Goal: Task Accomplishment & Management: Manage account settings

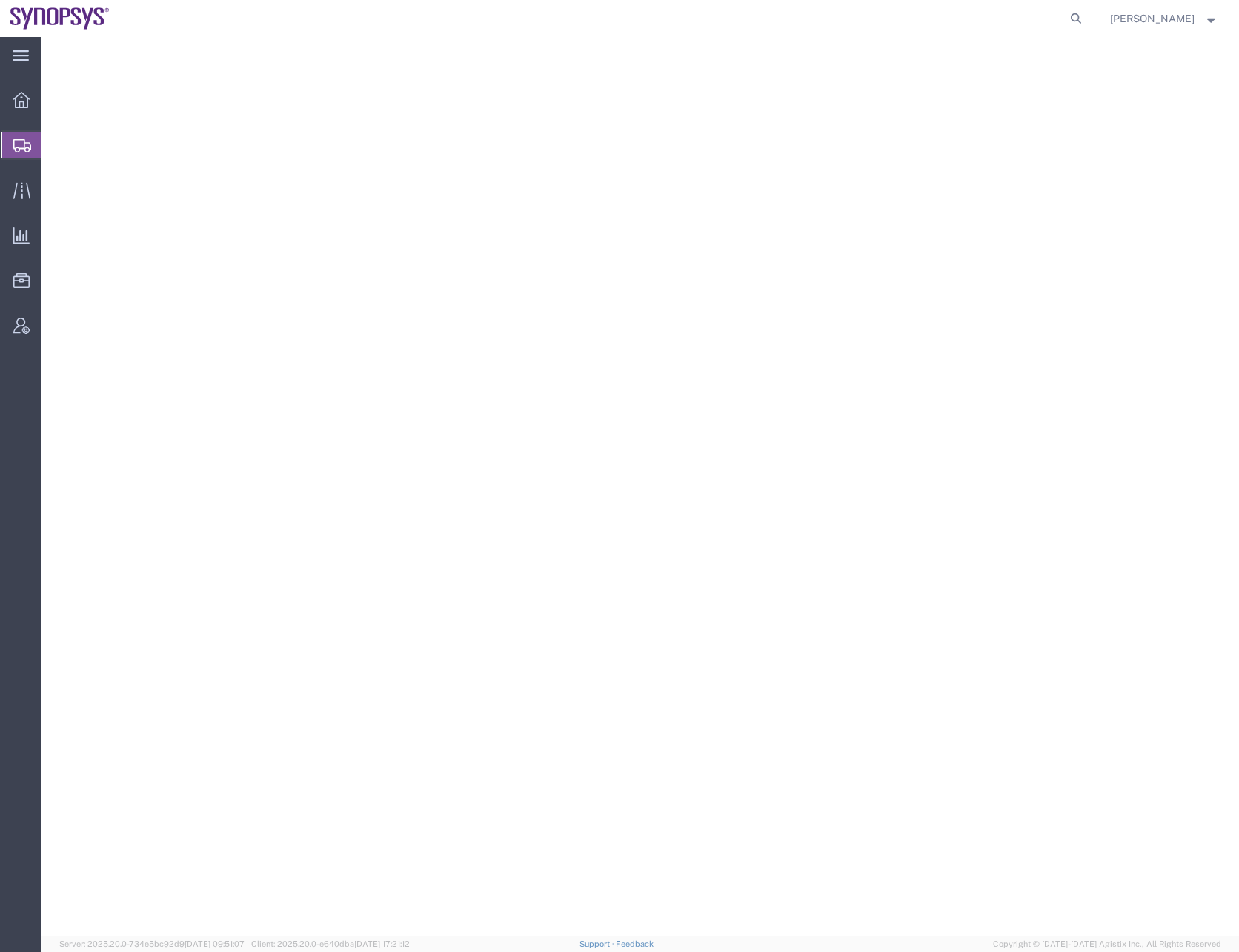
select select
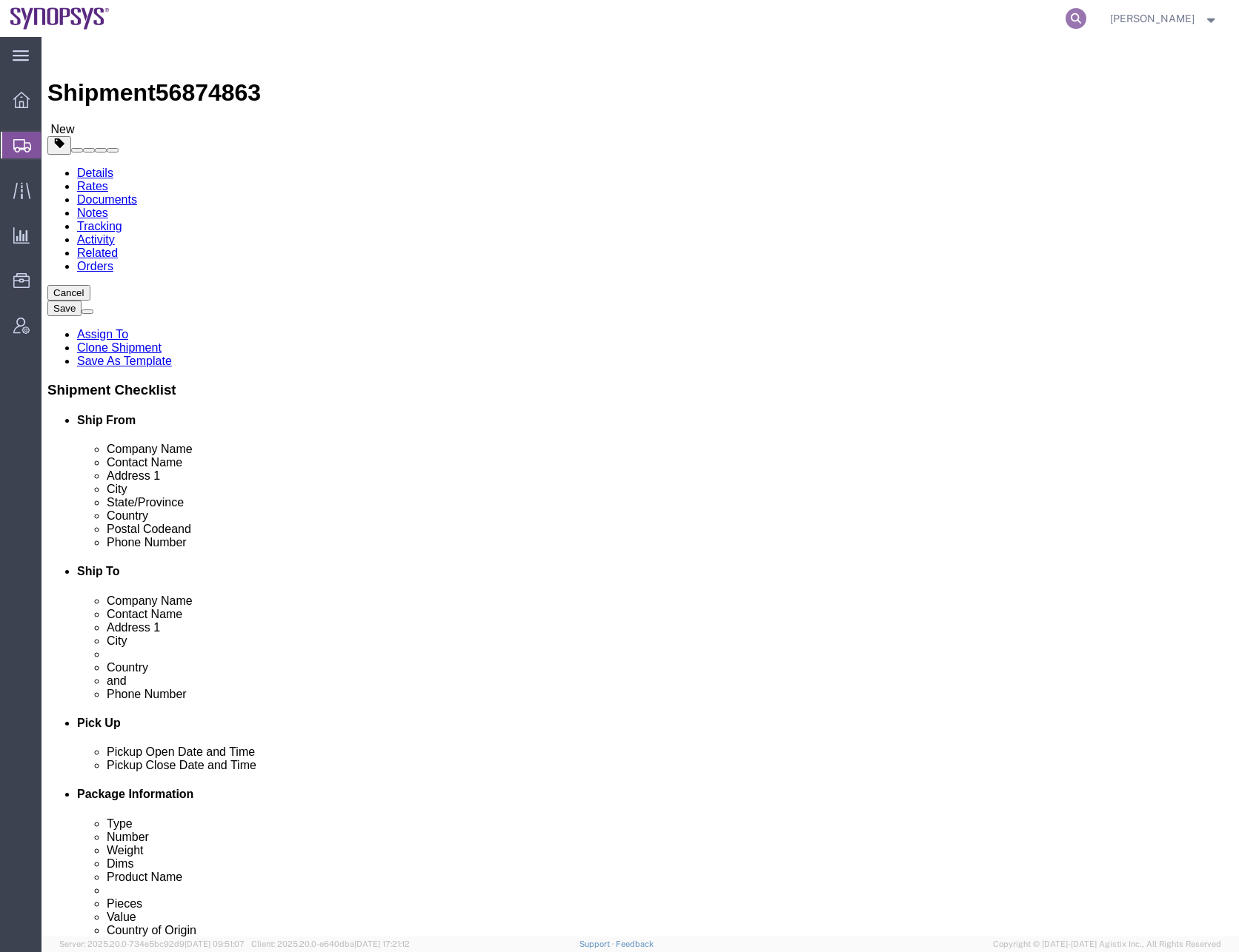
click at [1086, 17] on icon at bounding box center [1076, 18] width 21 height 21
paste input "57053627"
type input "57053627"
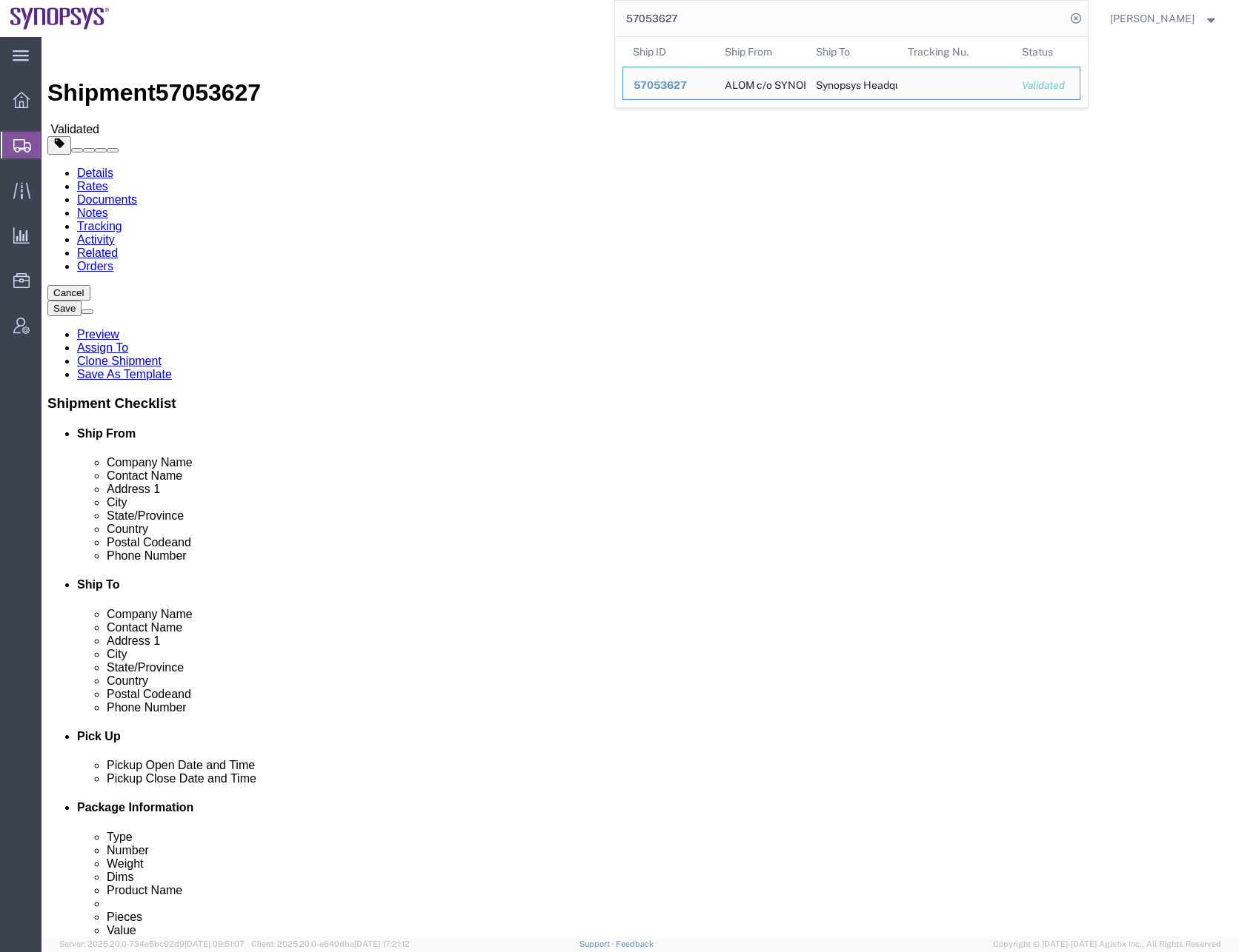
click div "Shipment Information Package Information Special Services"
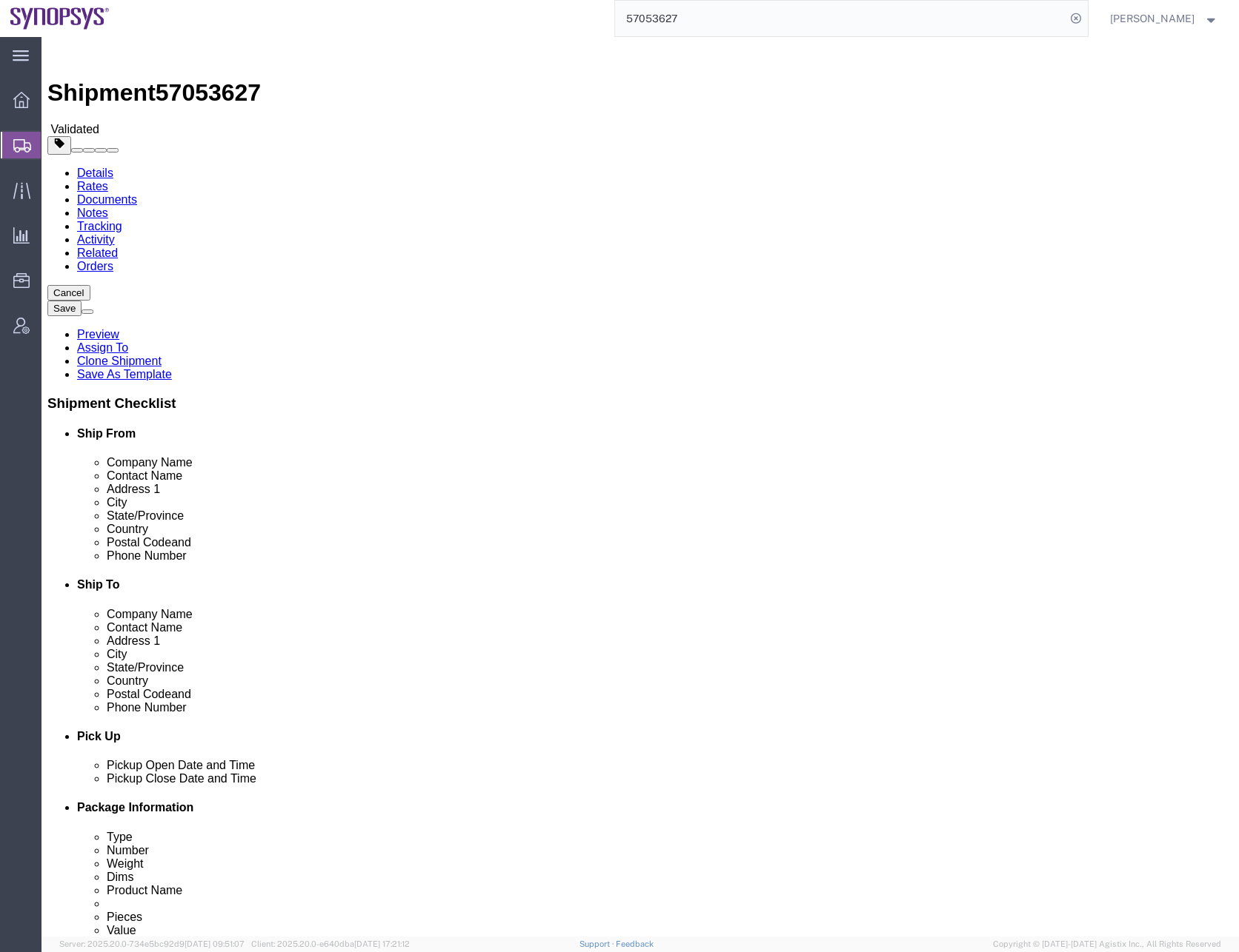
click link "Documents"
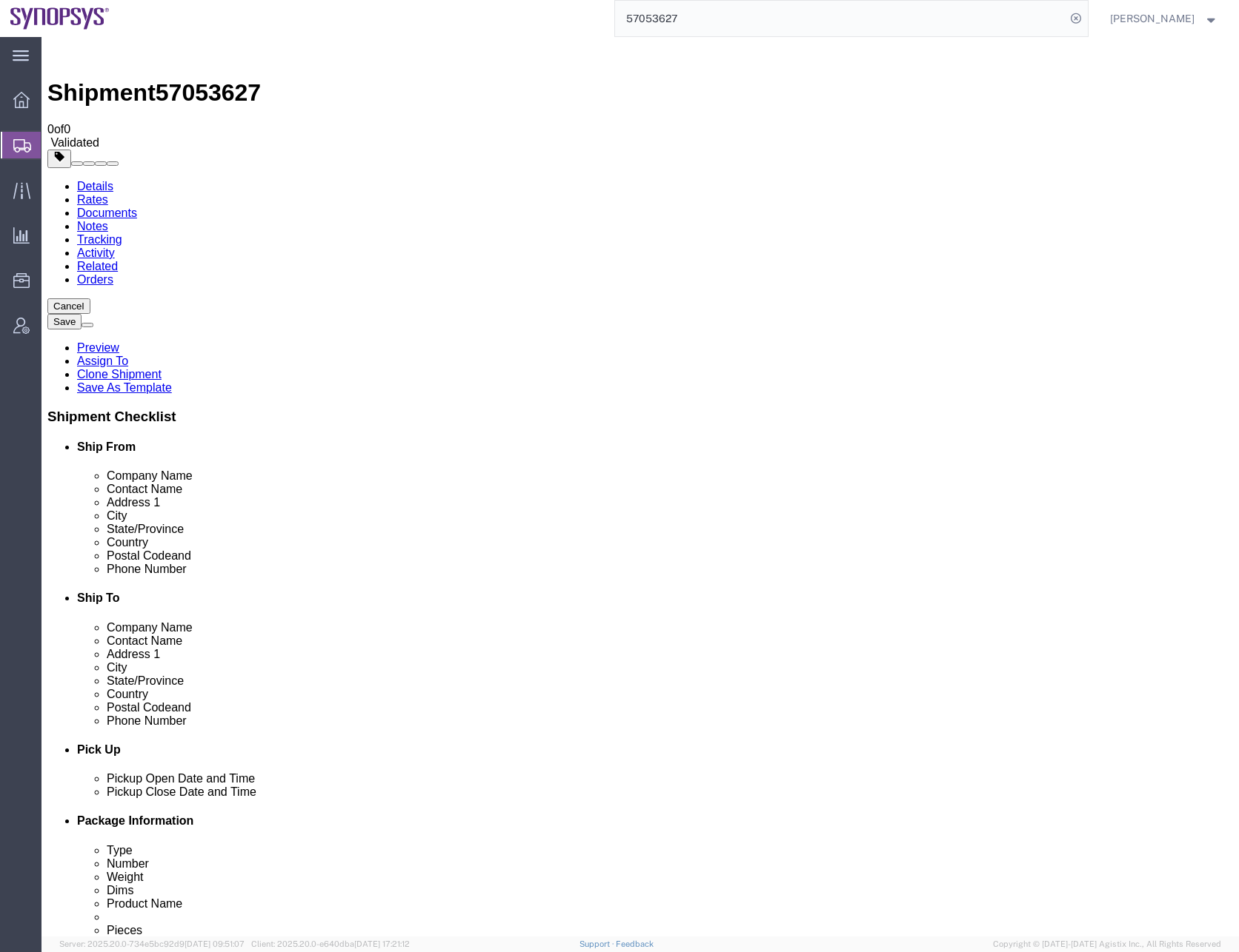
checkbox input "false"
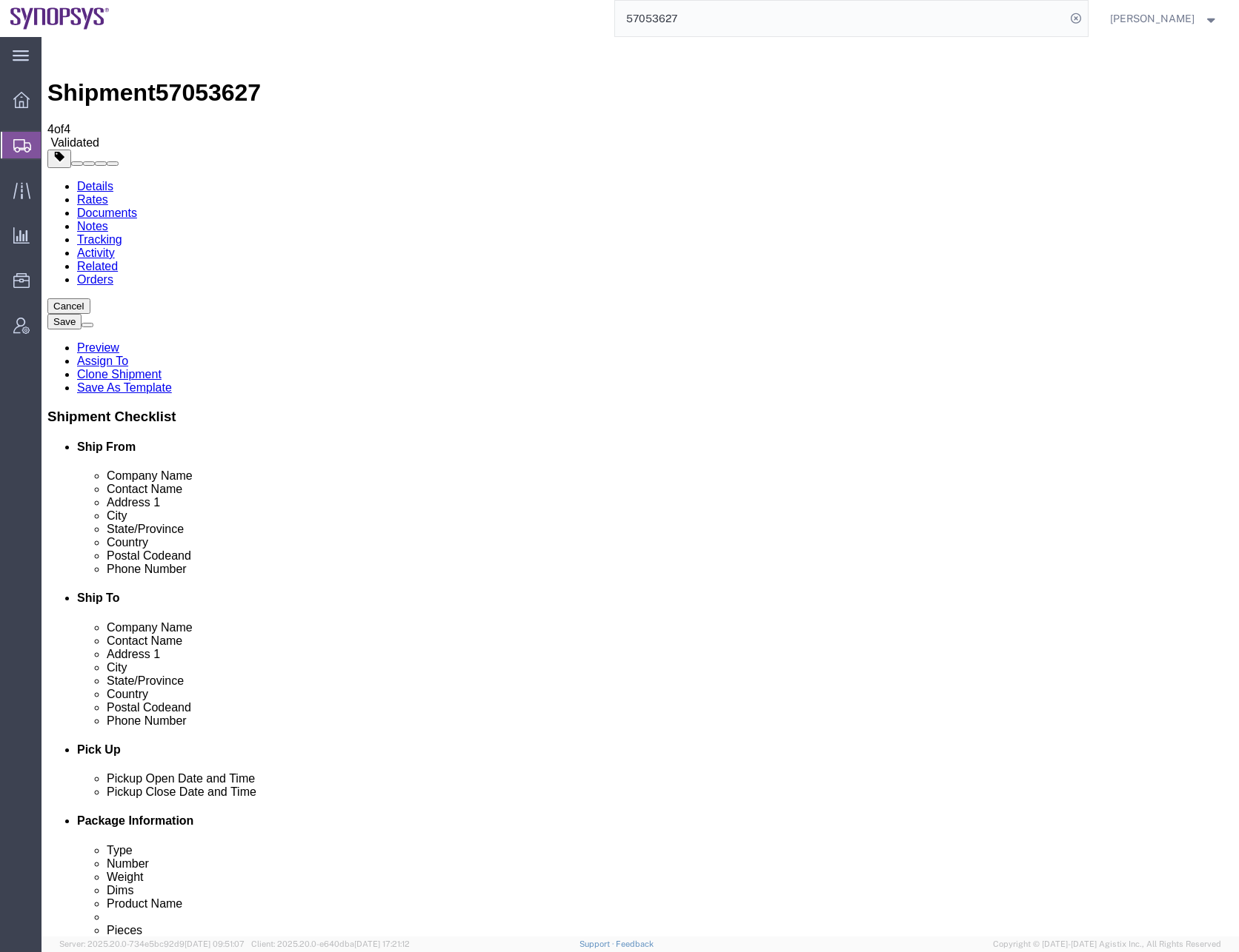
checkbox input "false"
checkbox input "true"
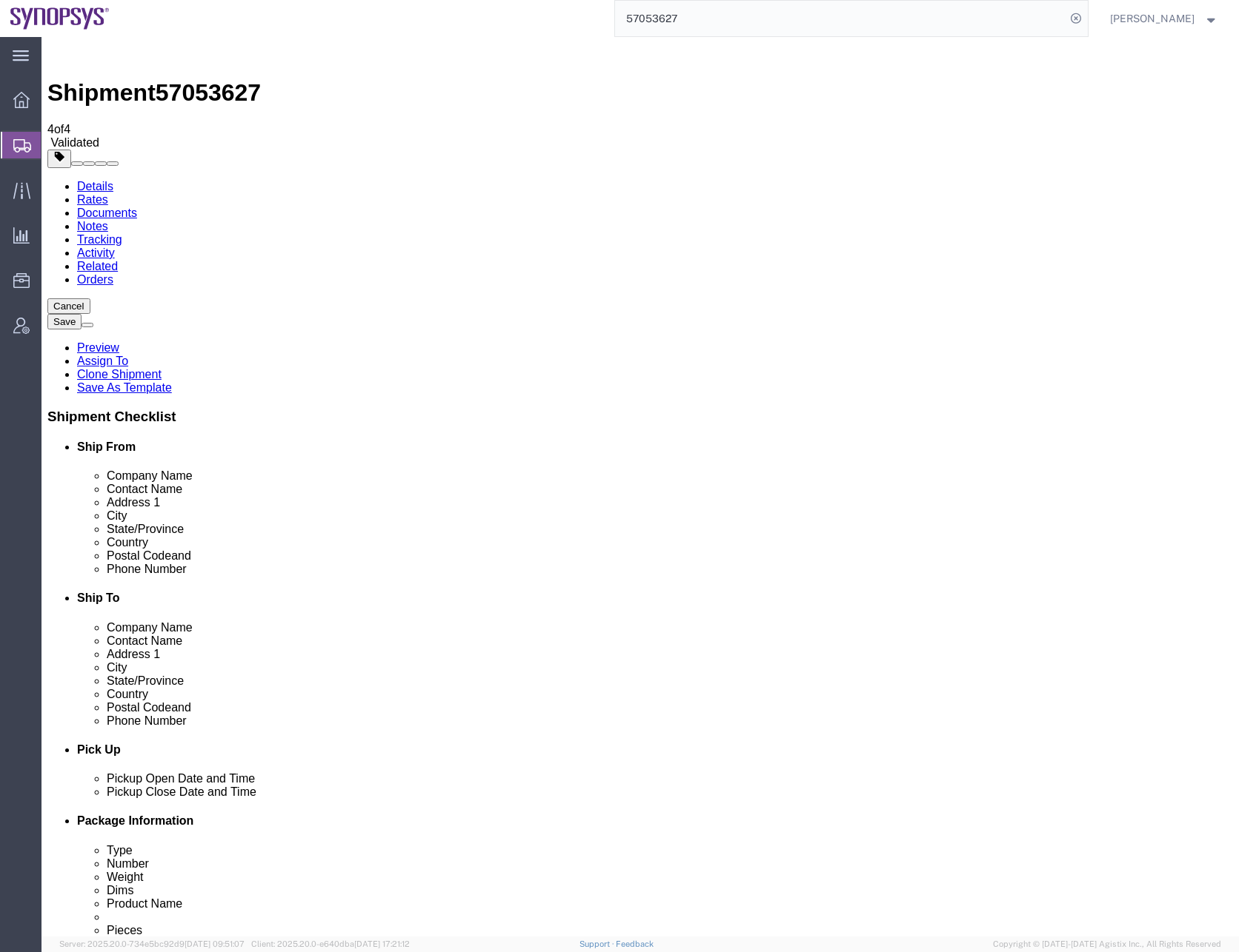
checkbox input "true"
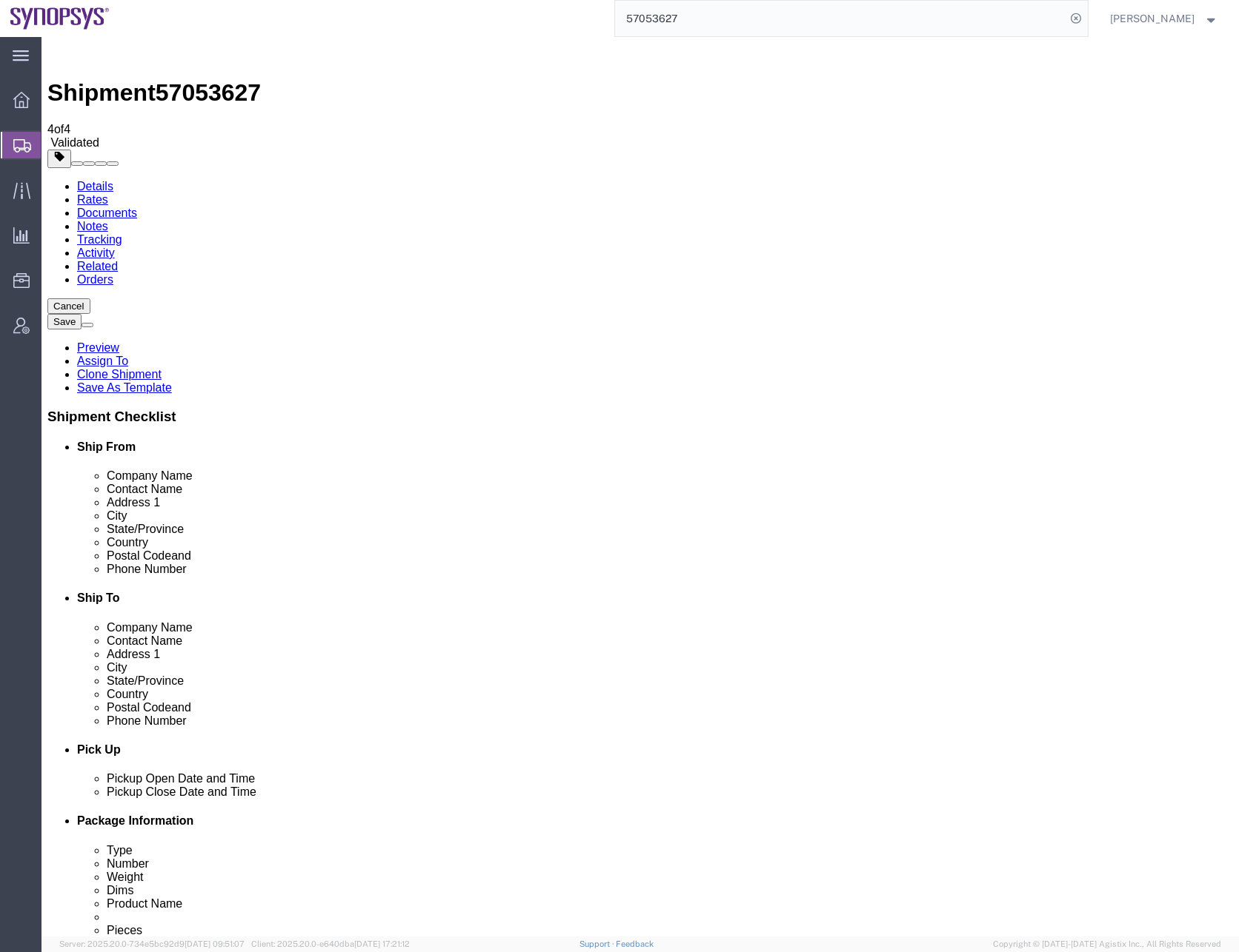
checkbox input "true"
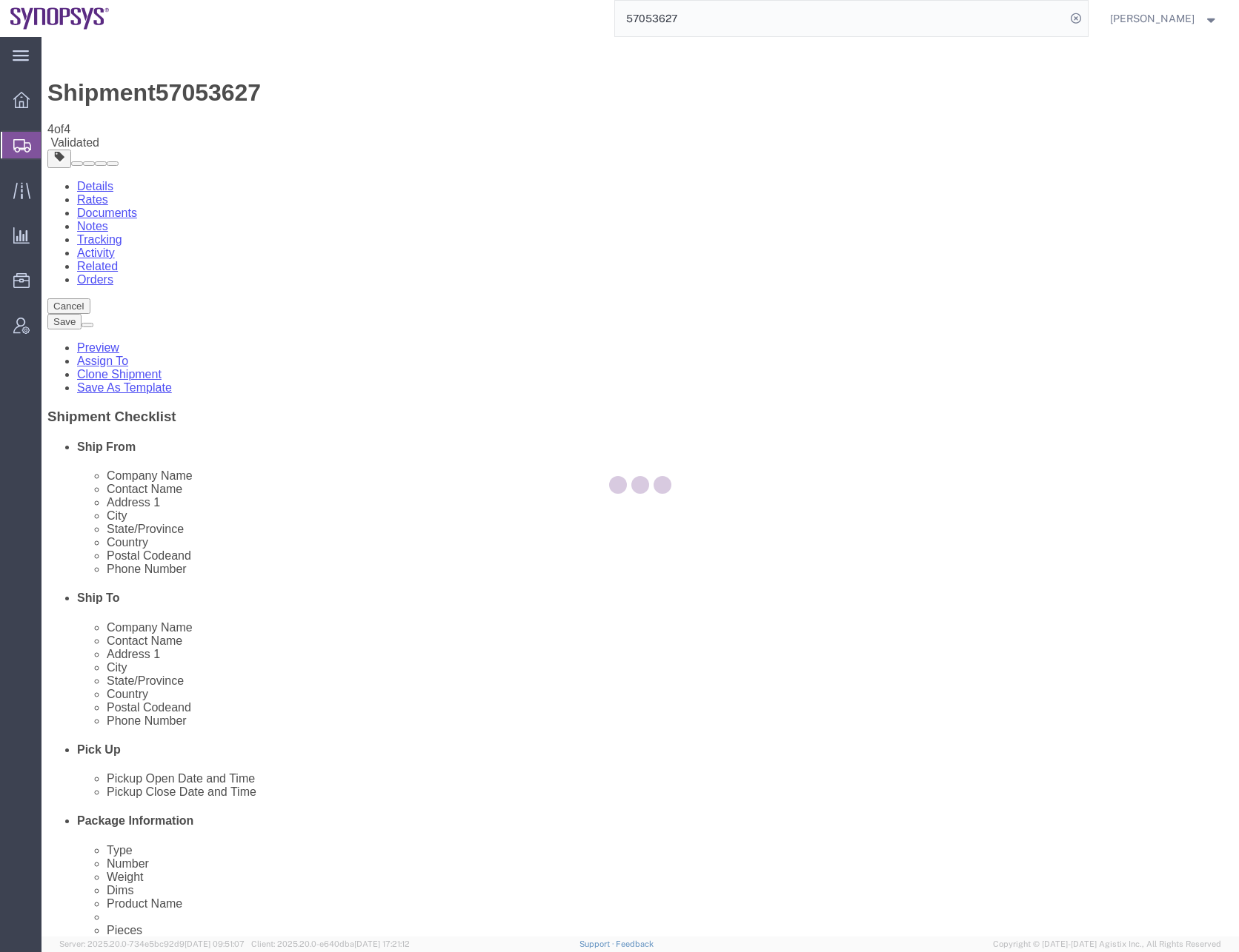
click at [666, 489] on div at bounding box center [662, 484] width 8 height 8
